Goal: Task Accomplishment & Management: Use online tool/utility

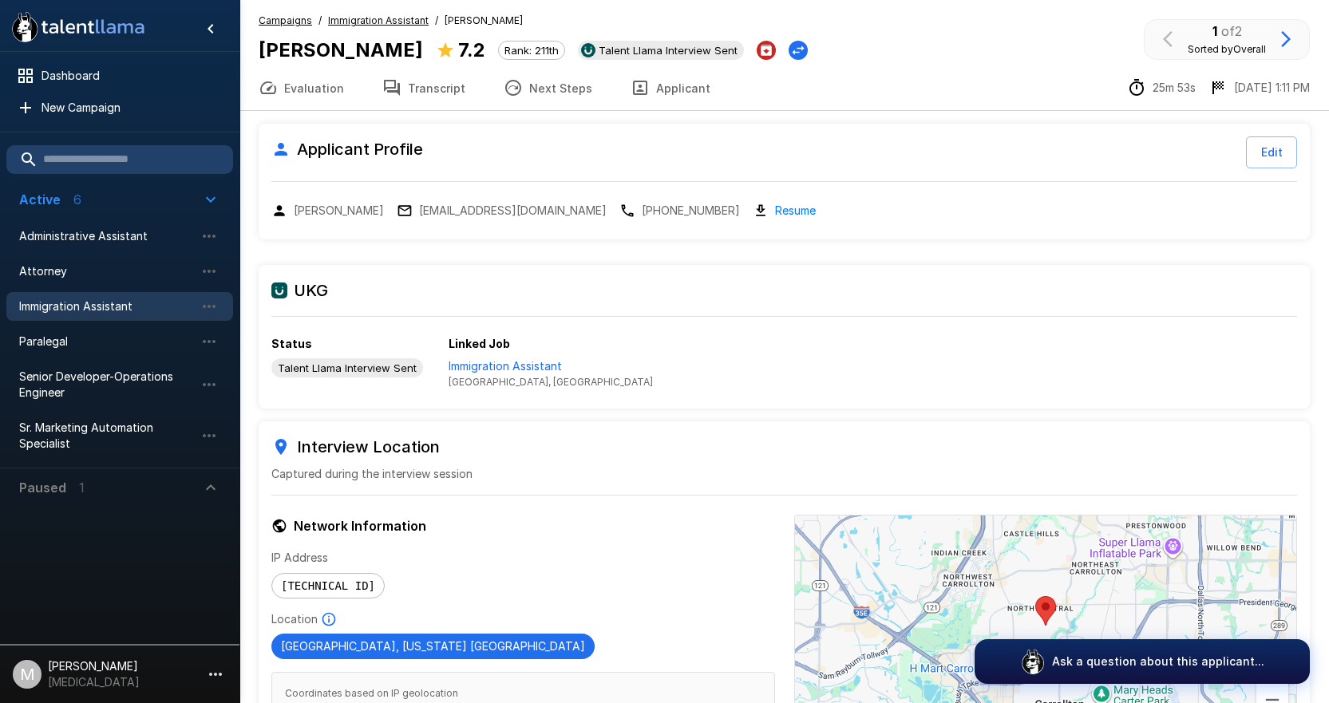
click at [90, 319] on div "Immigration Assistant" at bounding box center [119, 306] width 227 height 29
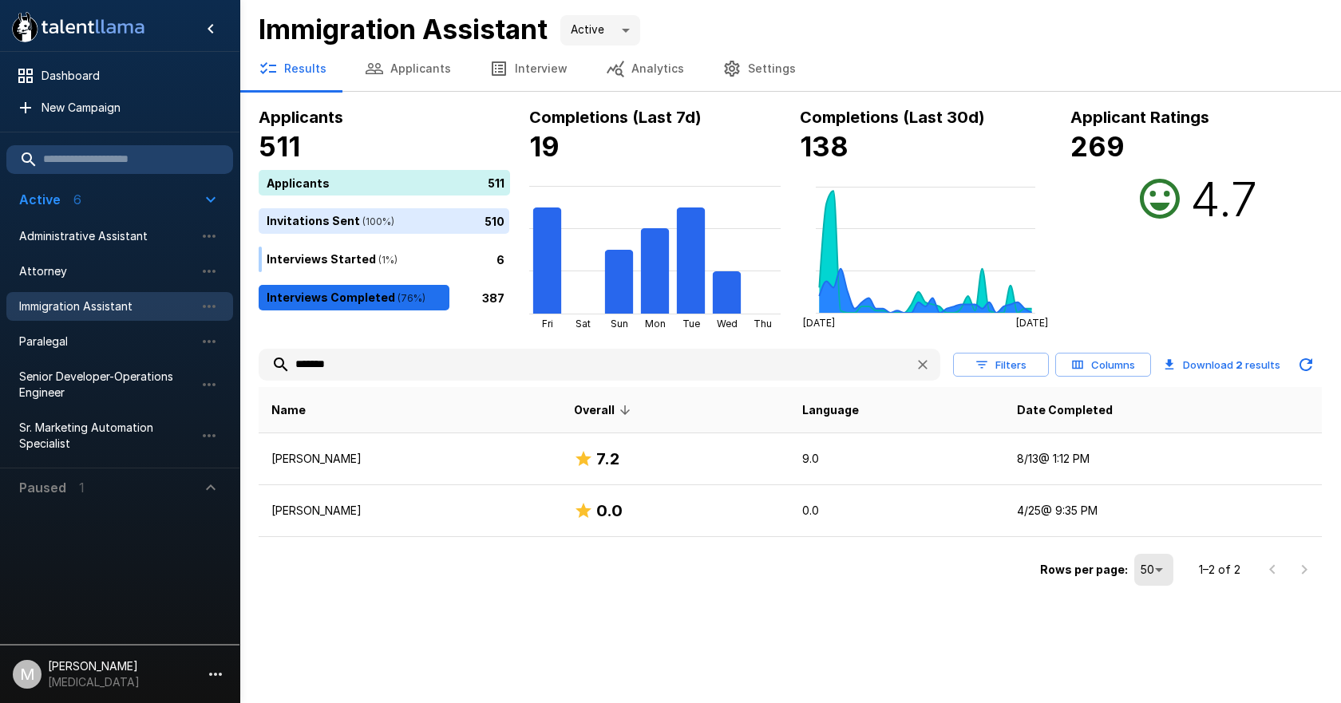
drag, startPoint x: 381, startPoint y: 368, endPoint x: 0, endPoint y: 219, distance: 408.6
click at [239, 306] on div ".st0{fill:#FFFFFF;} .st1{fill:#76a4ed;} Dashboard New Campaign Active 6 Adminis…" at bounding box center [789, 295] width 1101 height 591
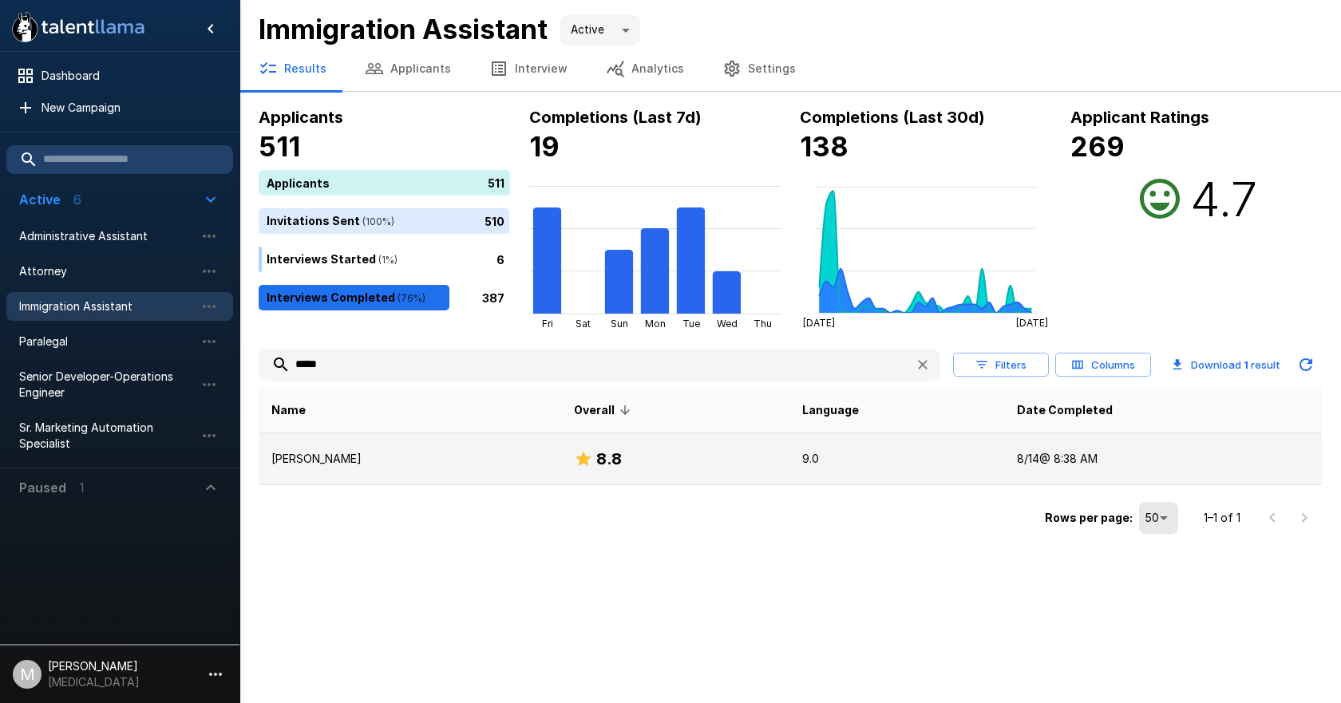
type input "*****"
click at [365, 458] on p "[PERSON_NAME]" at bounding box center [409, 459] width 277 height 16
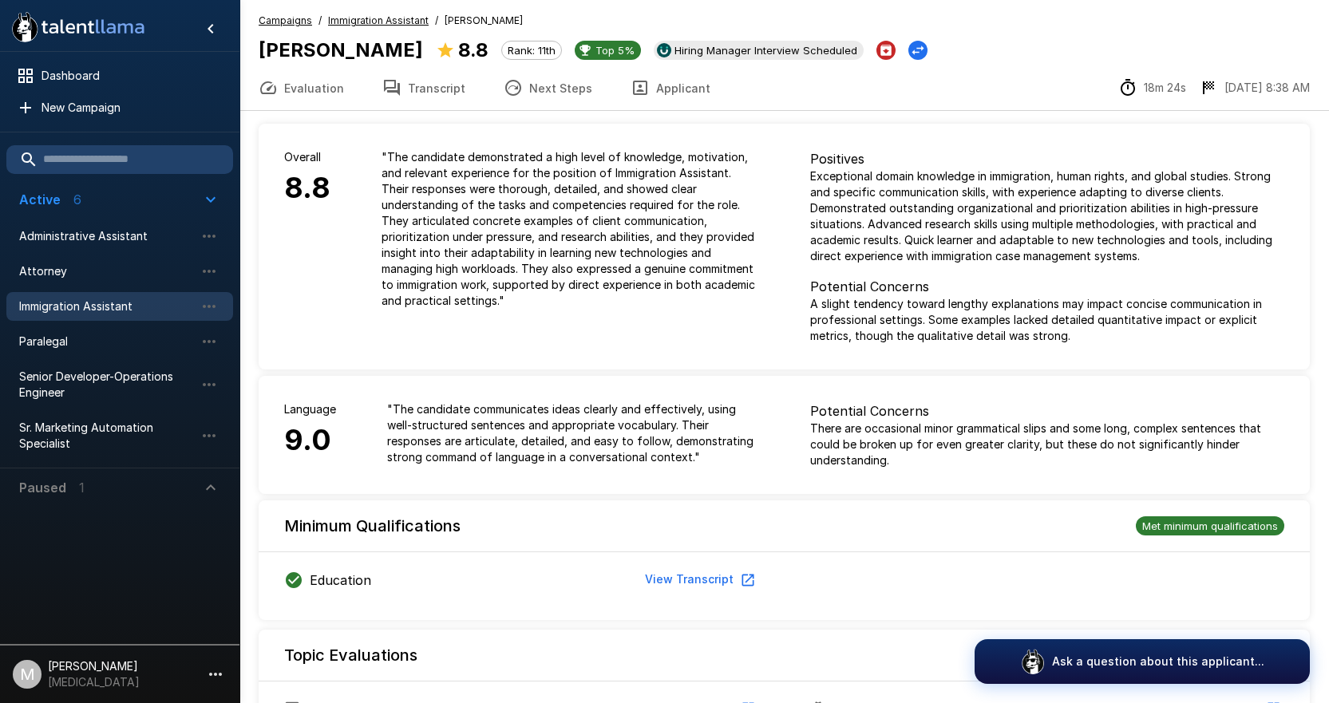
click at [646, 91] on button "Applicant" at bounding box center [670, 87] width 118 height 45
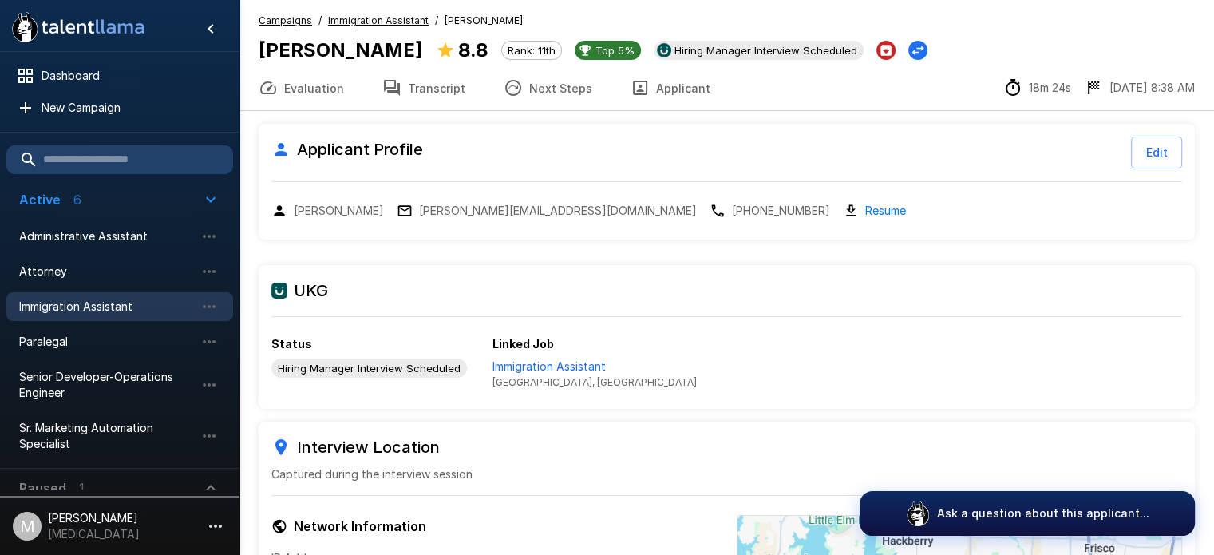
click at [314, 241] on div "Applicant Profile Edit Delia Acuna [EMAIL_ADDRESS][DOMAIN_NAME] [PHONE_NUMBER] …" at bounding box center [727, 449] width 936 height 677
click at [732, 210] on p "[PHONE_NUMBER]" at bounding box center [781, 211] width 98 height 16
click at [87, 307] on span "Immigration Assistant" at bounding box center [107, 306] width 176 height 16
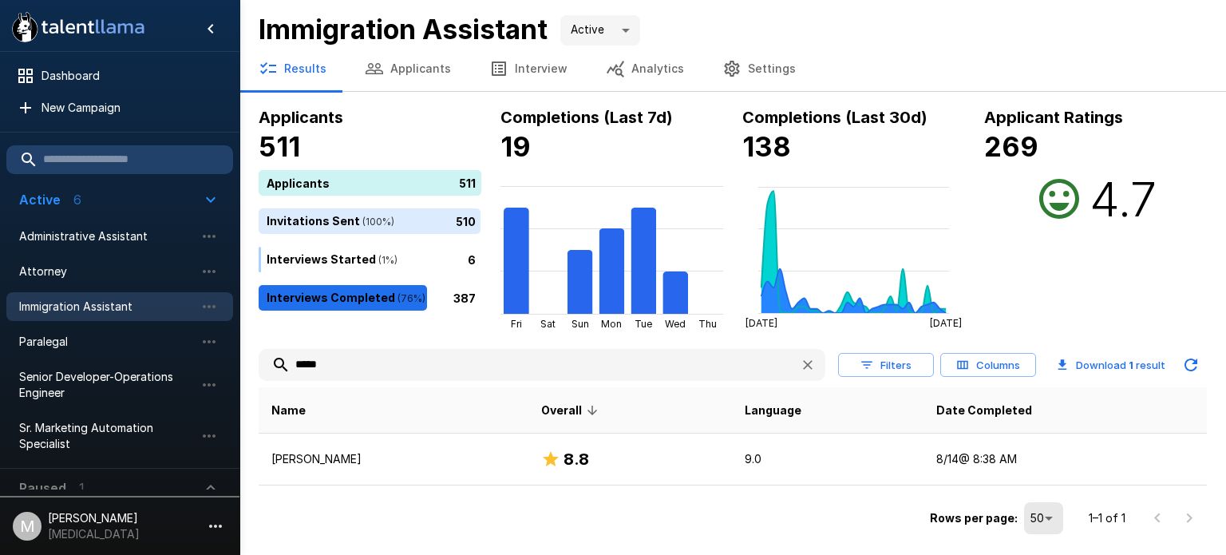
drag, startPoint x: 373, startPoint y: 367, endPoint x: 153, endPoint y: 322, distance: 224.9
click at [239, 322] on div ".st0{fill:#FFFFFF;} .st1{fill:#76a4ed;} Dashboard New Campaign Active 6 Adminis…" at bounding box center [732, 269] width 986 height 539
click at [153, 322] on li "Immigration Assistant" at bounding box center [119, 306] width 227 height 35
drag, startPoint x: 344, startPoint y: 368, endPoint x: 144, endPoint y: 334, distance: 202.3
click at [239, 334] on div ".st0{fill:#FFFFFF;} .st1{fill:#76a4ed;} Dashboard New Campaign Active 6 Adminis…" at bounding box center [732, 269] width 986 height 539
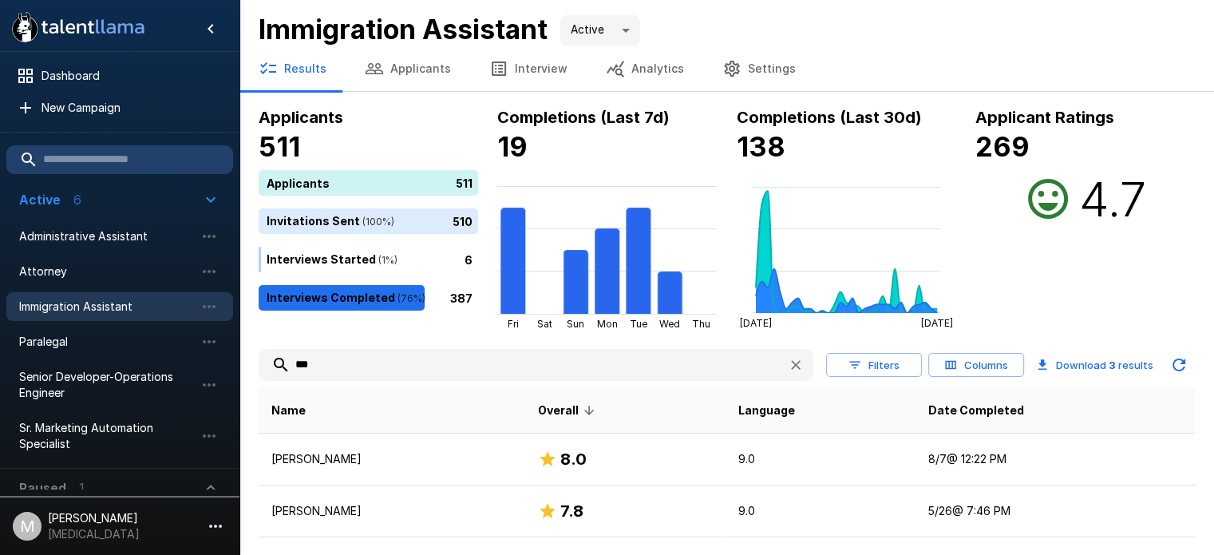
scroll to position [86, 0]
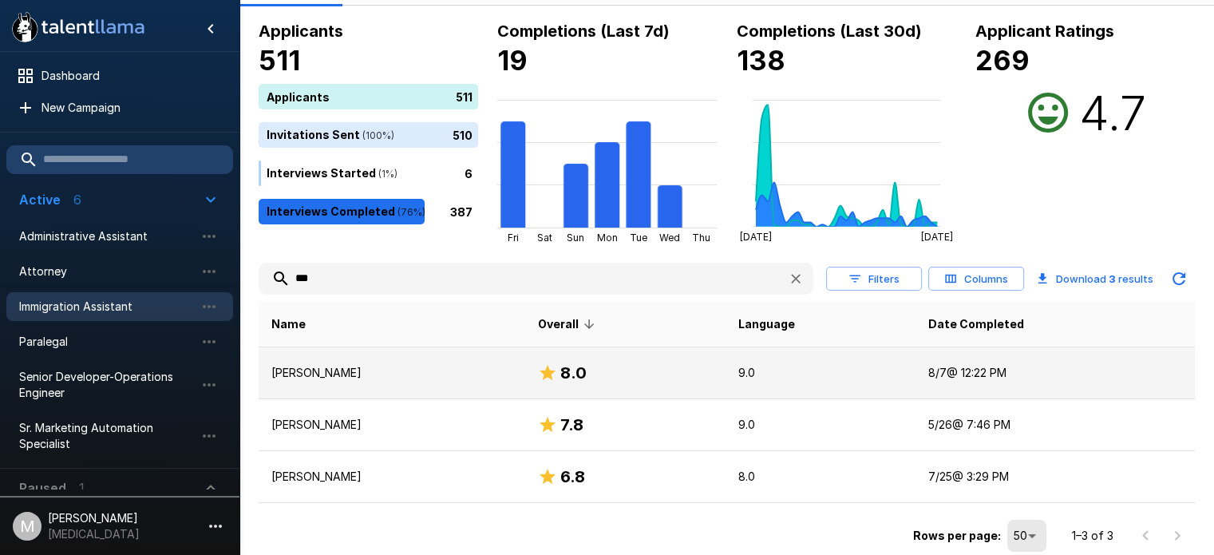
type input "***"
click at [338, 365] on p "[PERSON_NAME]" at bounding box center [391, 373] width 241 height 16
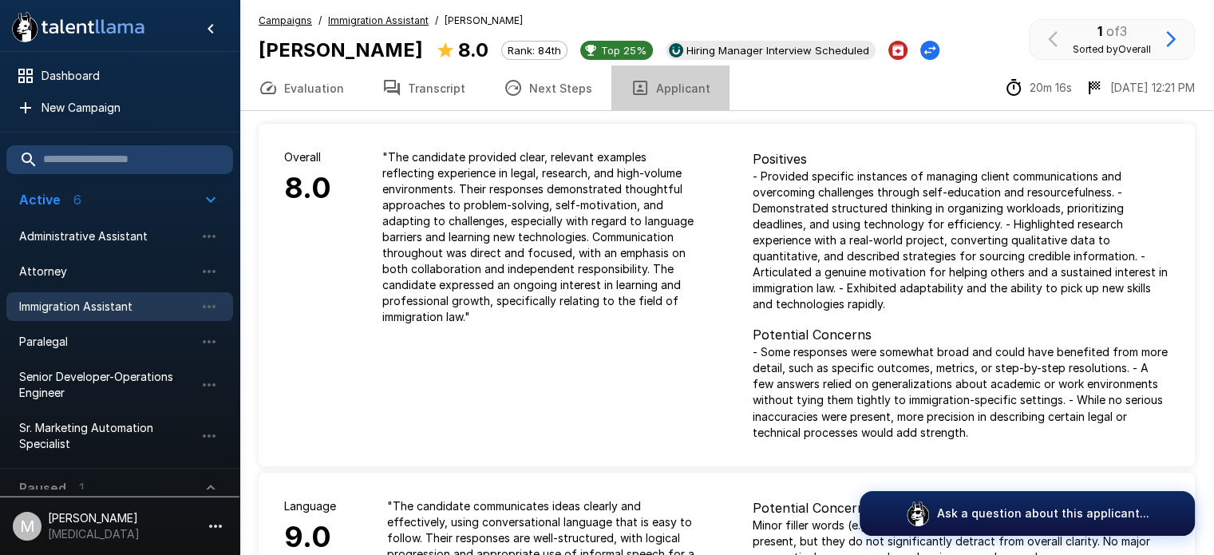
click at [659, 77] on button "Applicant" at bounding box center [670, 87] width 118 height 45
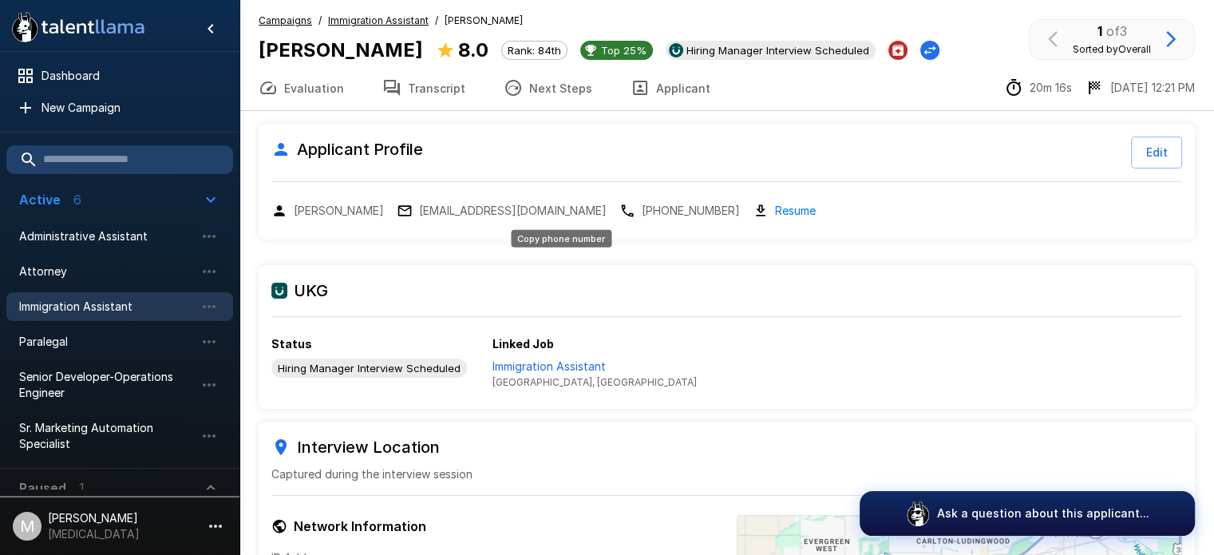
click at [642, 209] on p "[PHONE_NUMBER]" at bounding box center [691, 211] width 98 height 16
